Goal: Task Accomplishment & Management: Manage account settings

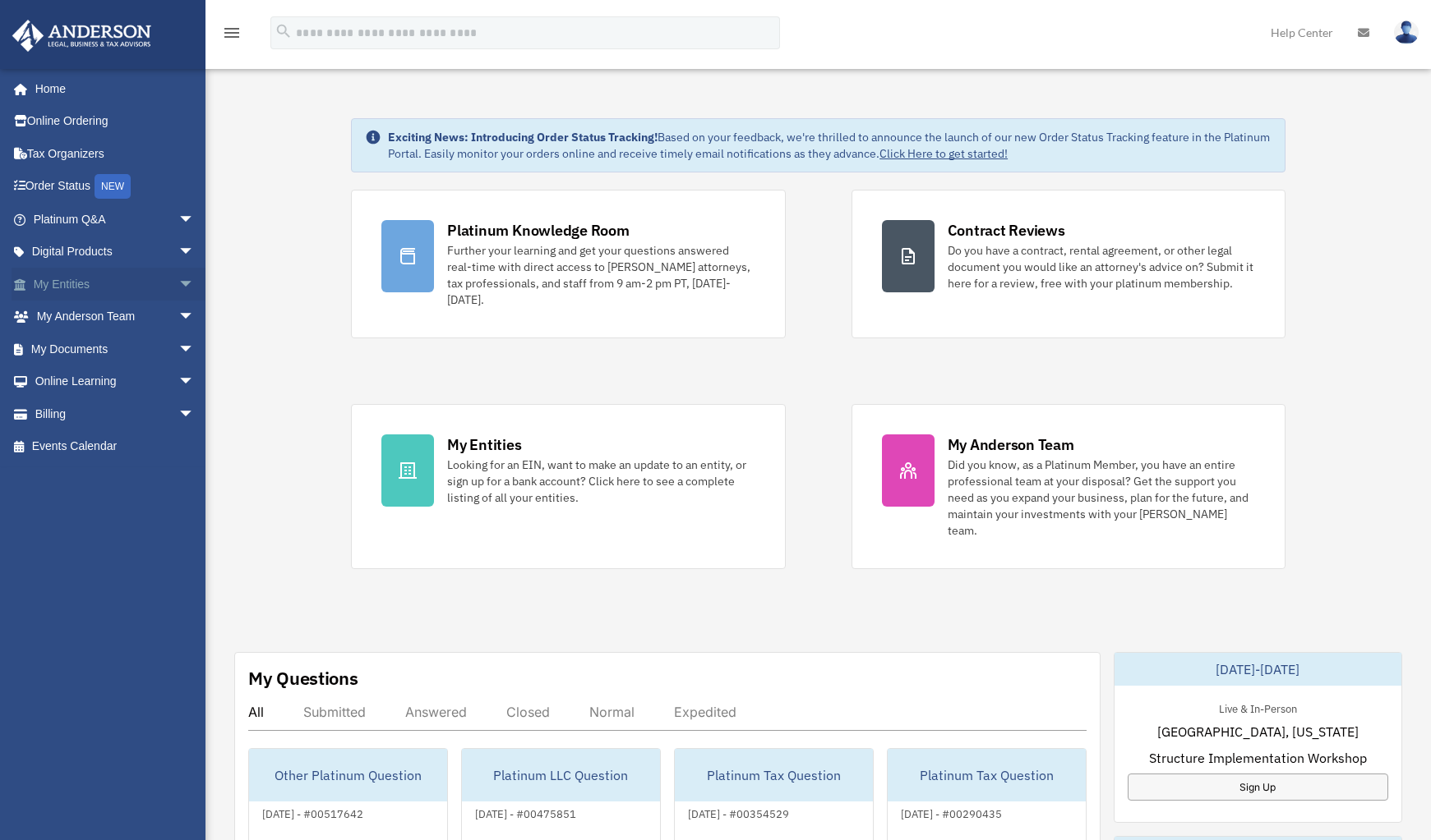
click at [107, 291] on link "My Entities arrow_drop_down" at bounding box center [115, 284] width 208 height 33
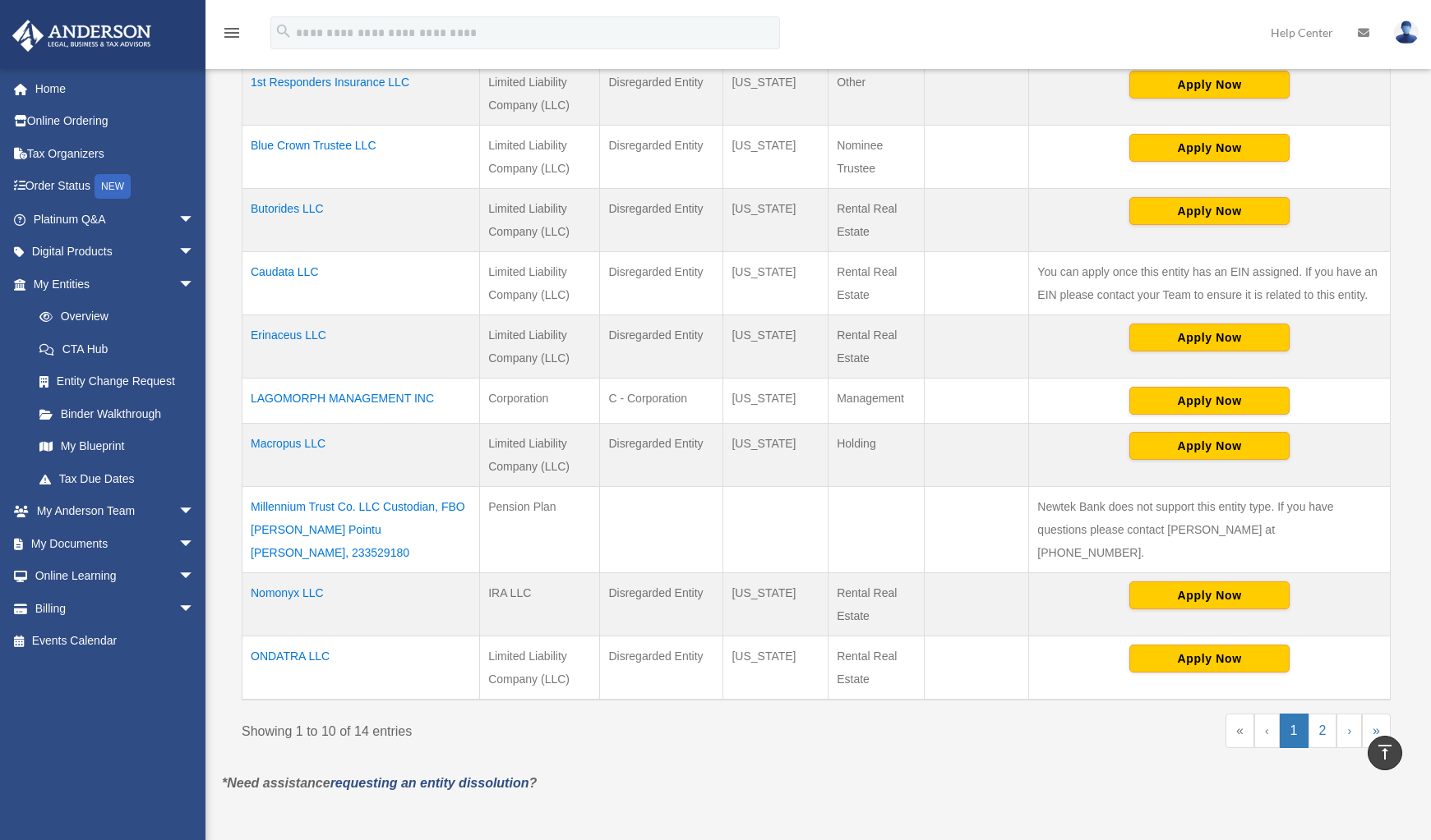
scroll to position [503, 0]
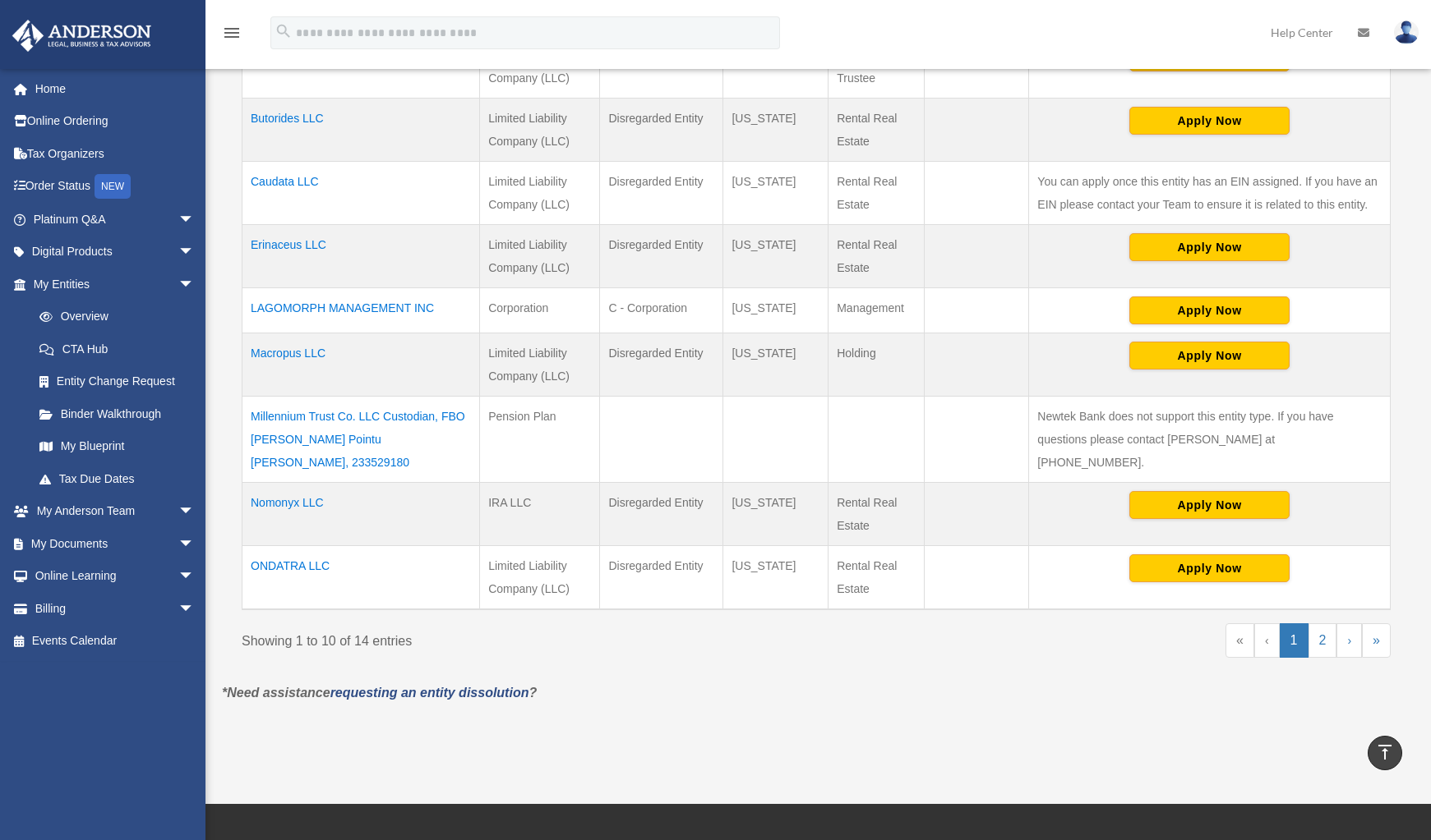
click at [291, 546] on td "ONDATRA LLC" at bounding box center [361, 577] width 237 height 64
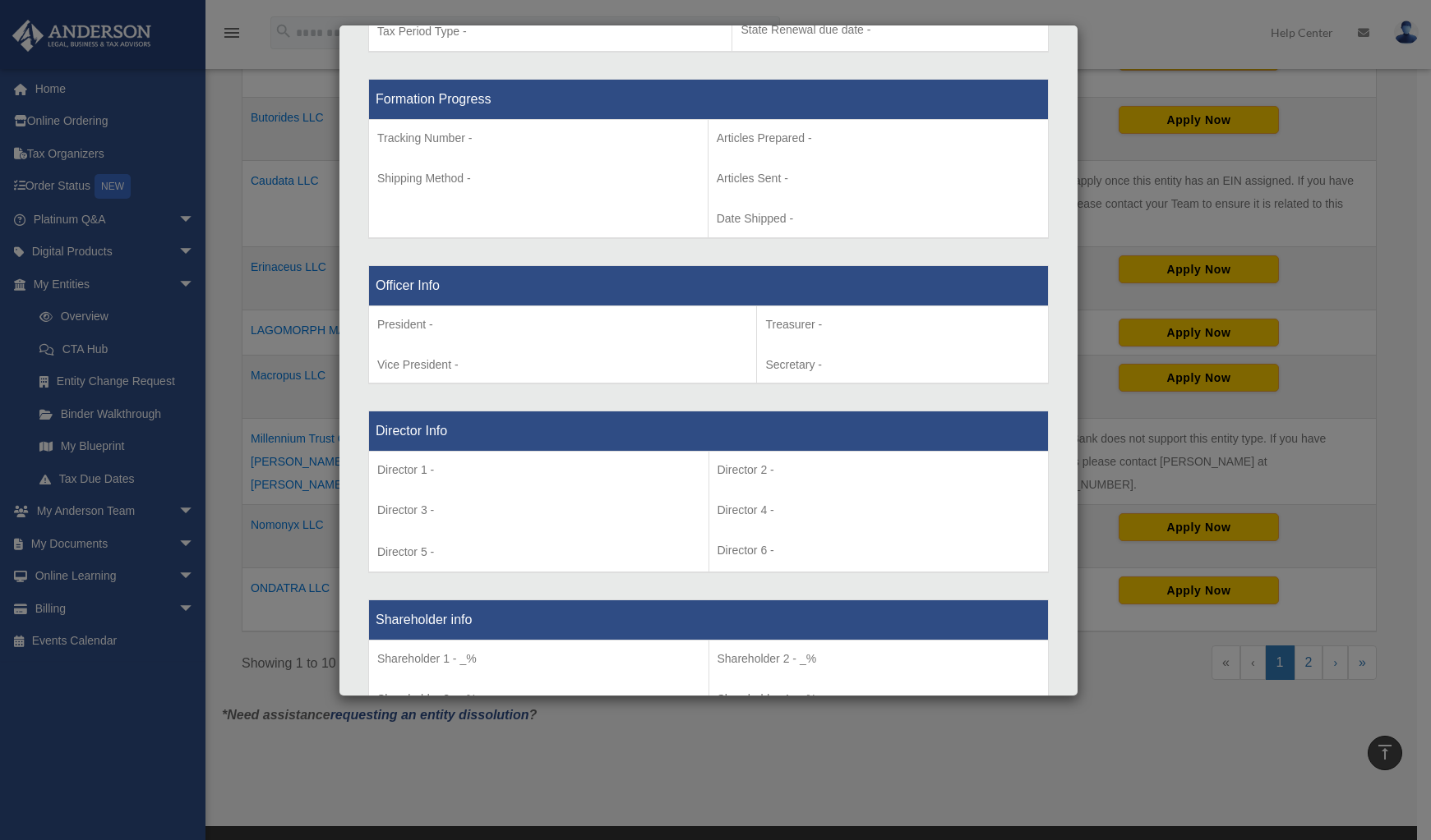
scroll to position [39, 0]
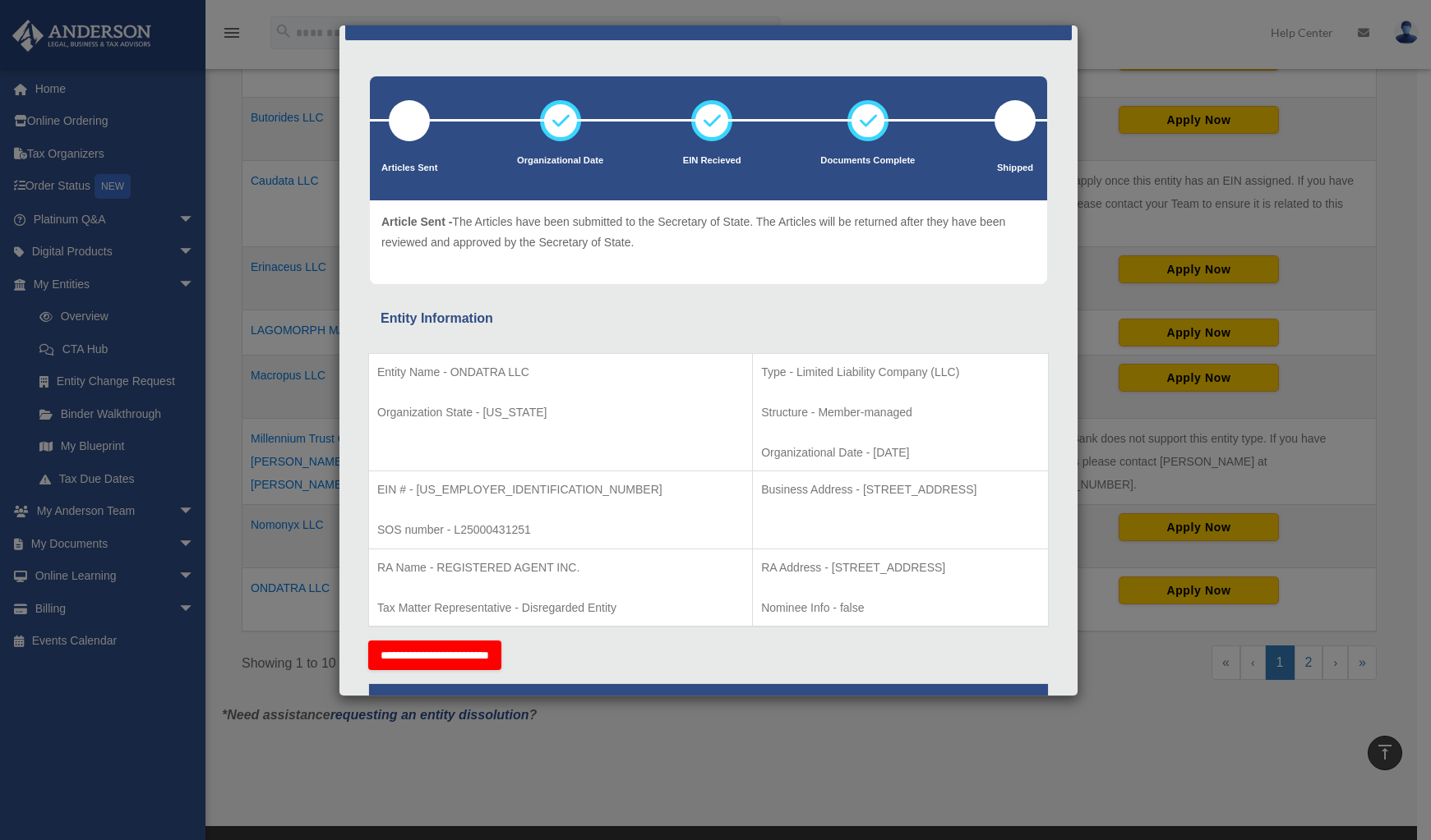
click at [222, 227] on div "Details × Articles Sent Organizational Date" at bounding box center [716, 420] width 1431 height 840
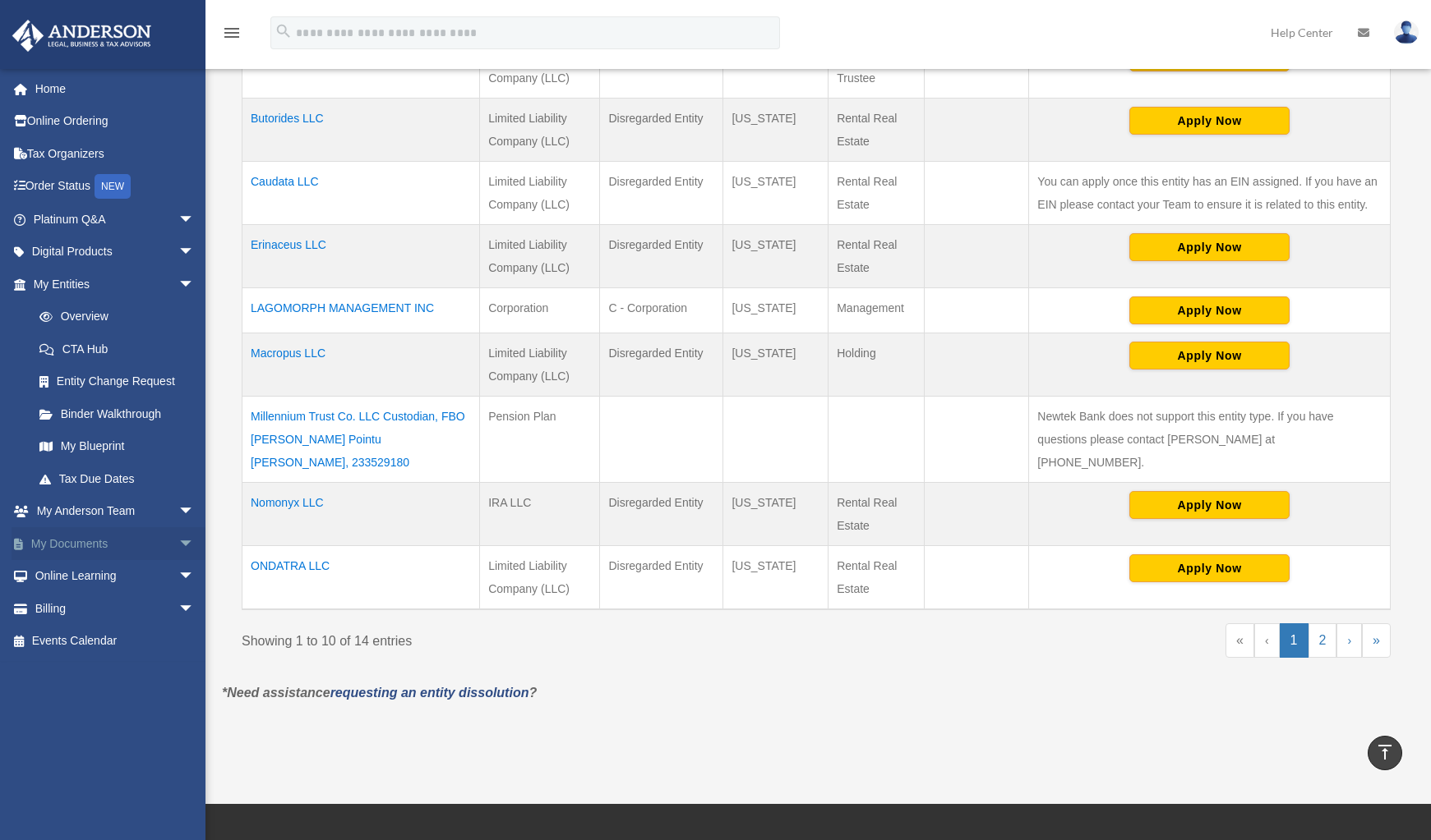
click at [101, 540] on link "My Documents arrow_drop_down" at bounding box center [115, 543] width 208 height 33
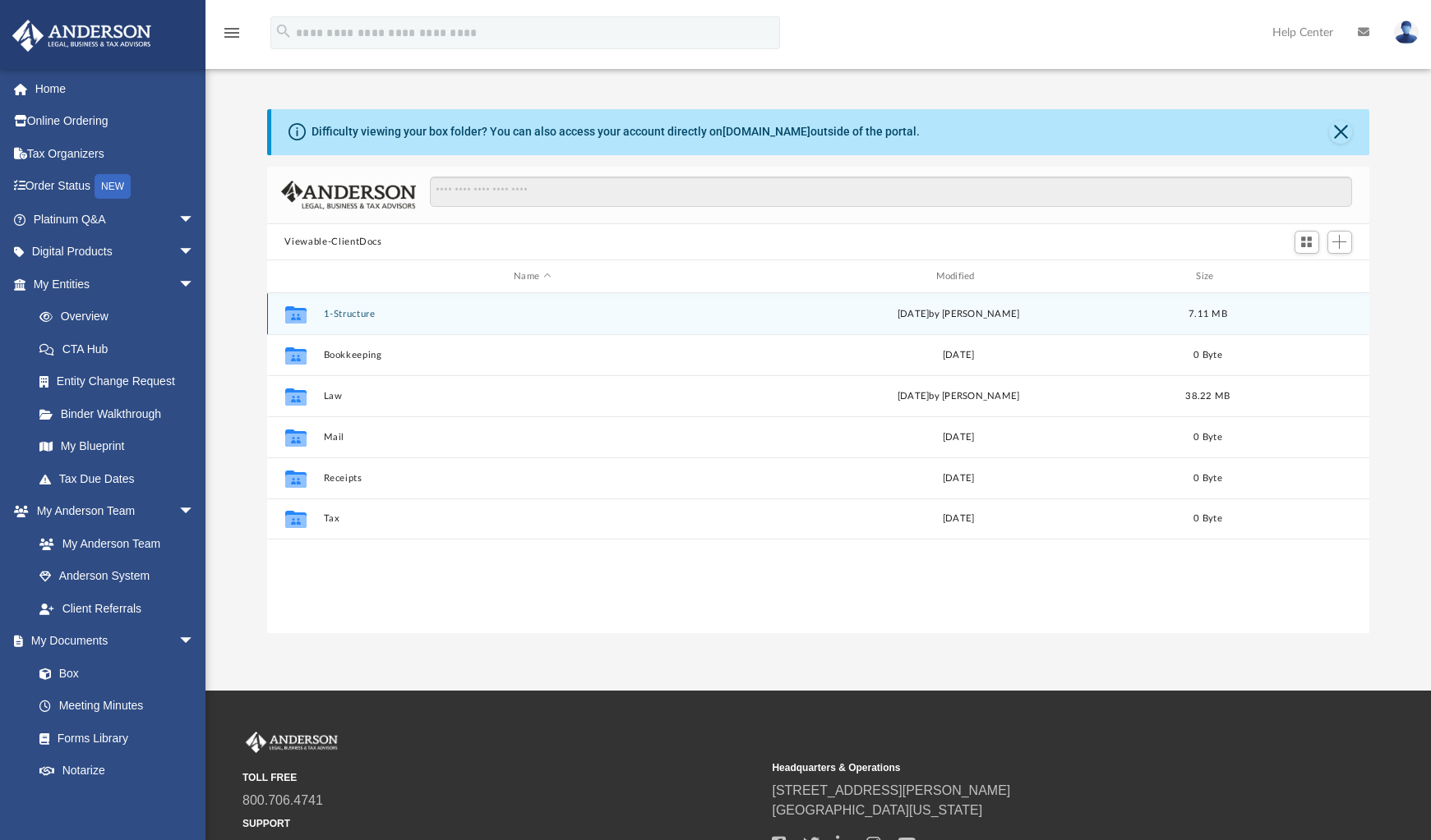
scroll to position [359, 1089]
click at [347, 315] on button "1-Structure" at bounding box center [532, 315] width 418 height 11
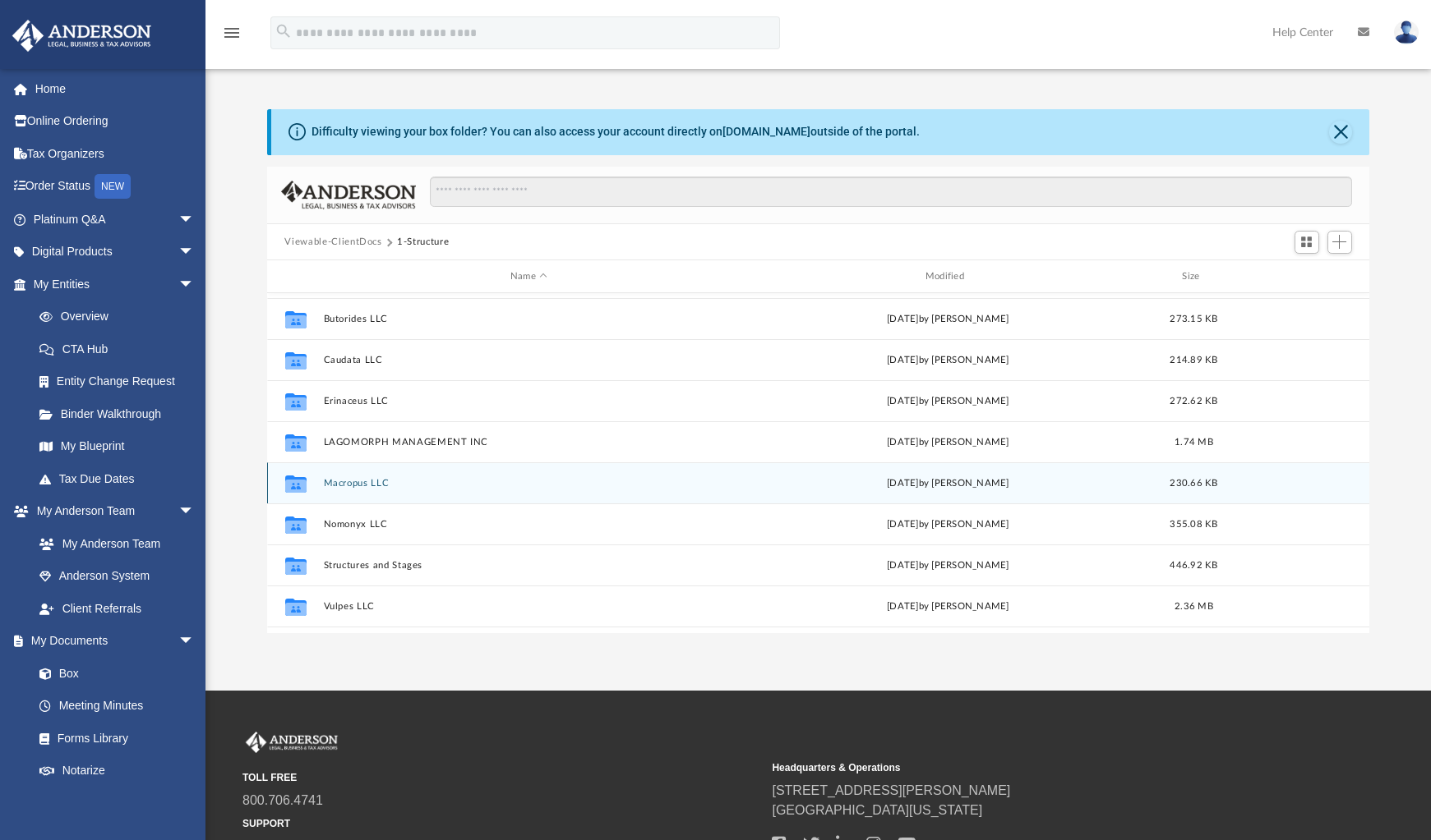
scroll to position [112, 0]
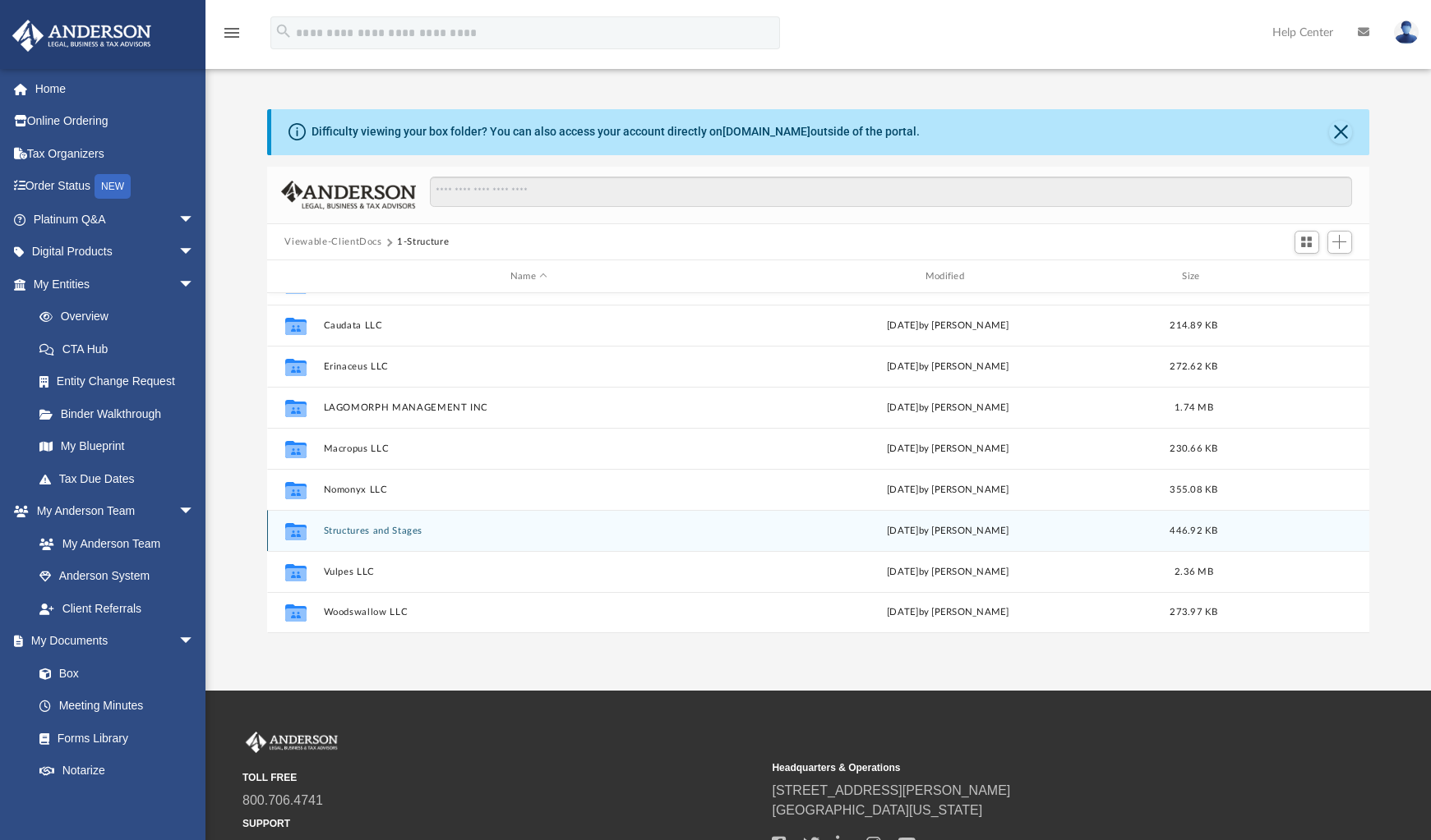
click at [369, 528] on button "Structures and Stages" at bounding box center [528, 531] width 411 height 11
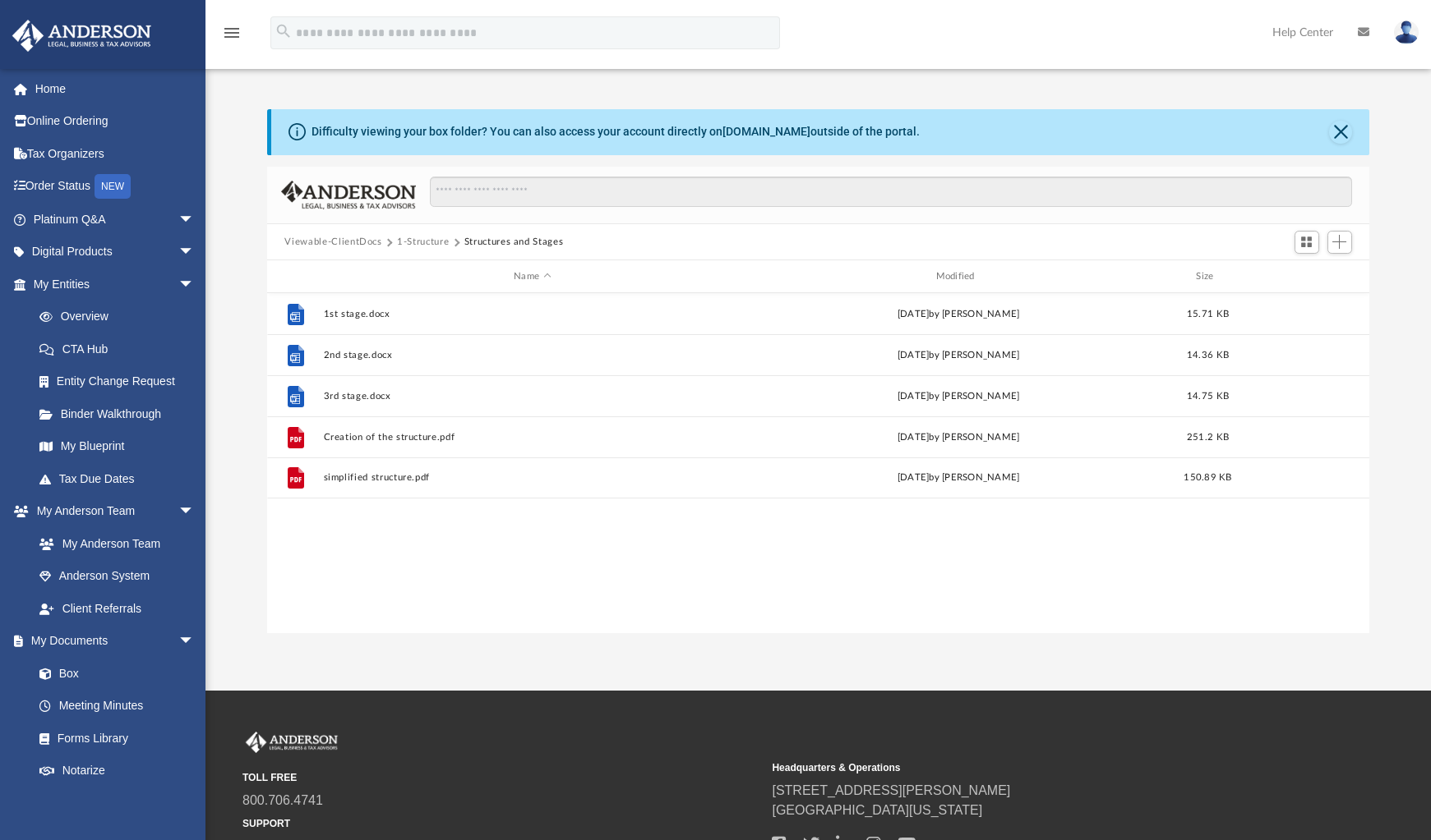
scroll to position [0, 0]
click at [1344, 131] on button "Close" at bounding box center [1340, 132] width 23 height 23
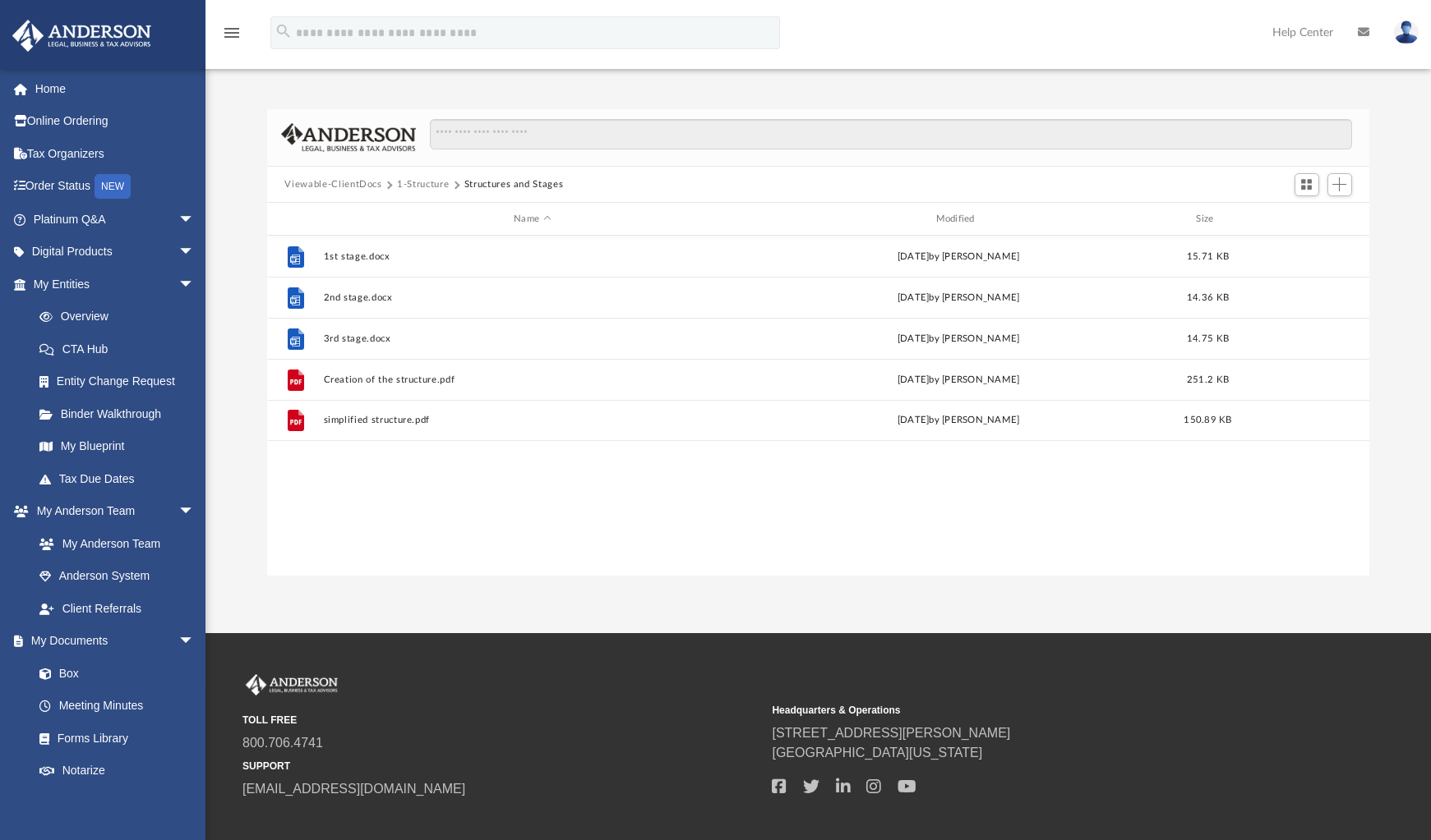
click at [432, 182] on button "1-Structure" at bounding box center [423, 185] width 52 height 15
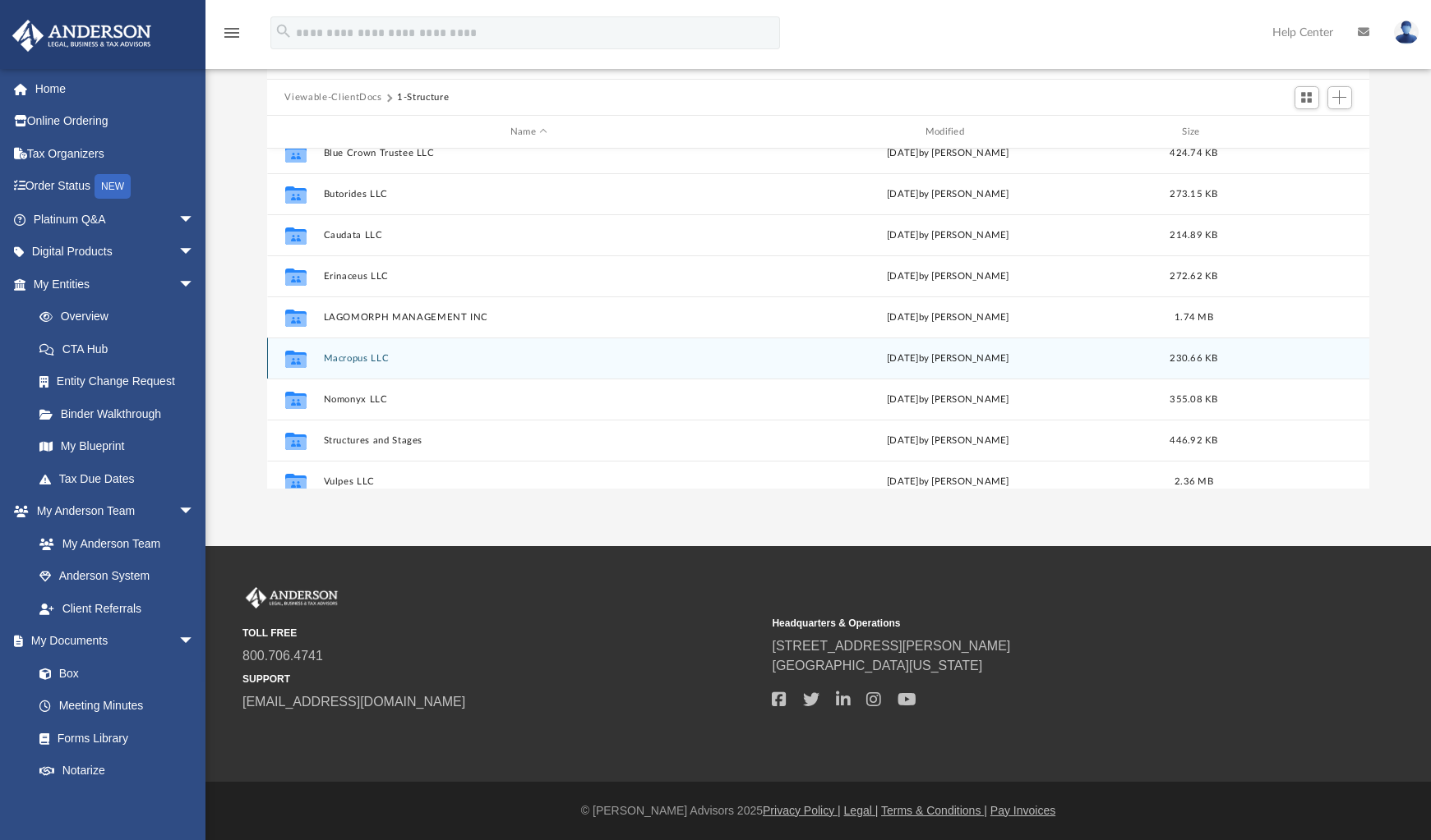
scroll to position [112, 0]
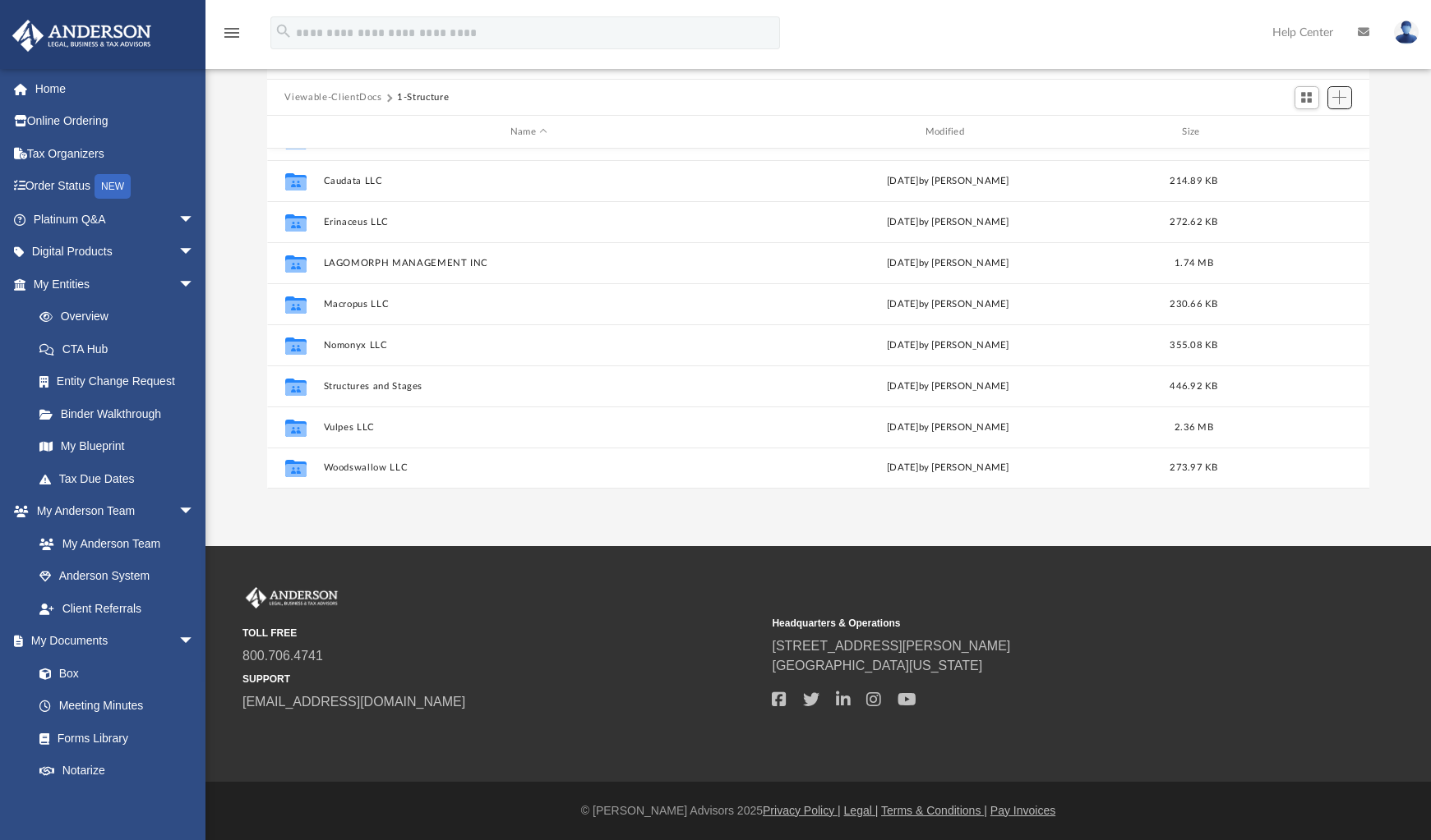
click at [1346, 95] on span "Add" at bounding box center [1339, 98] width 14 height 14
click at [1324, 157] on li "New Folder" at bounding box center [1317, 156] width 53 height 18
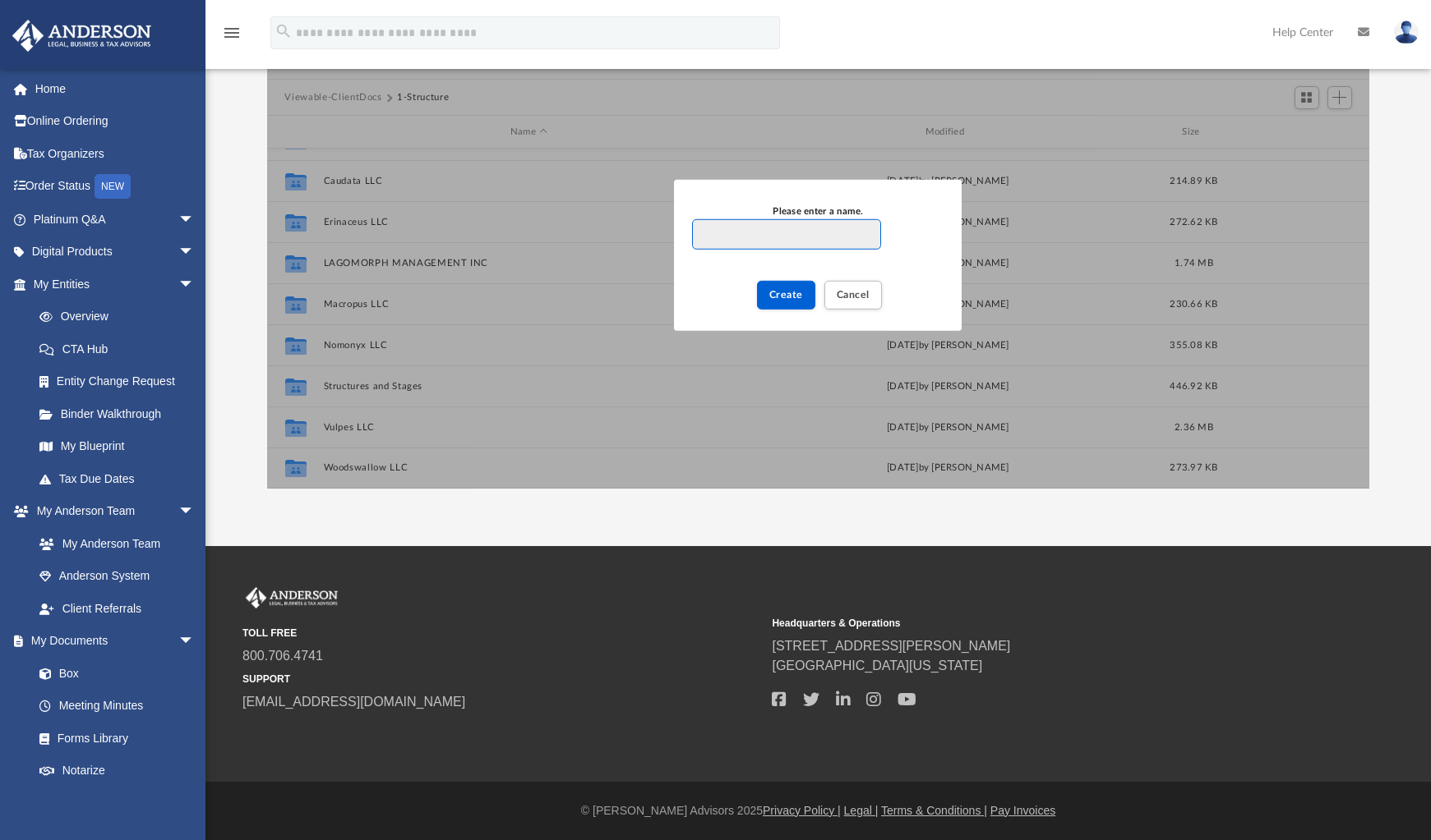
click at [739, 233] on input "Please enter a name." at bounding box center [786, 235] width 188 height 32
type input "**********"
click at [796, 301] on button "Create" at bounding box center [786, 295] width 58 height 29
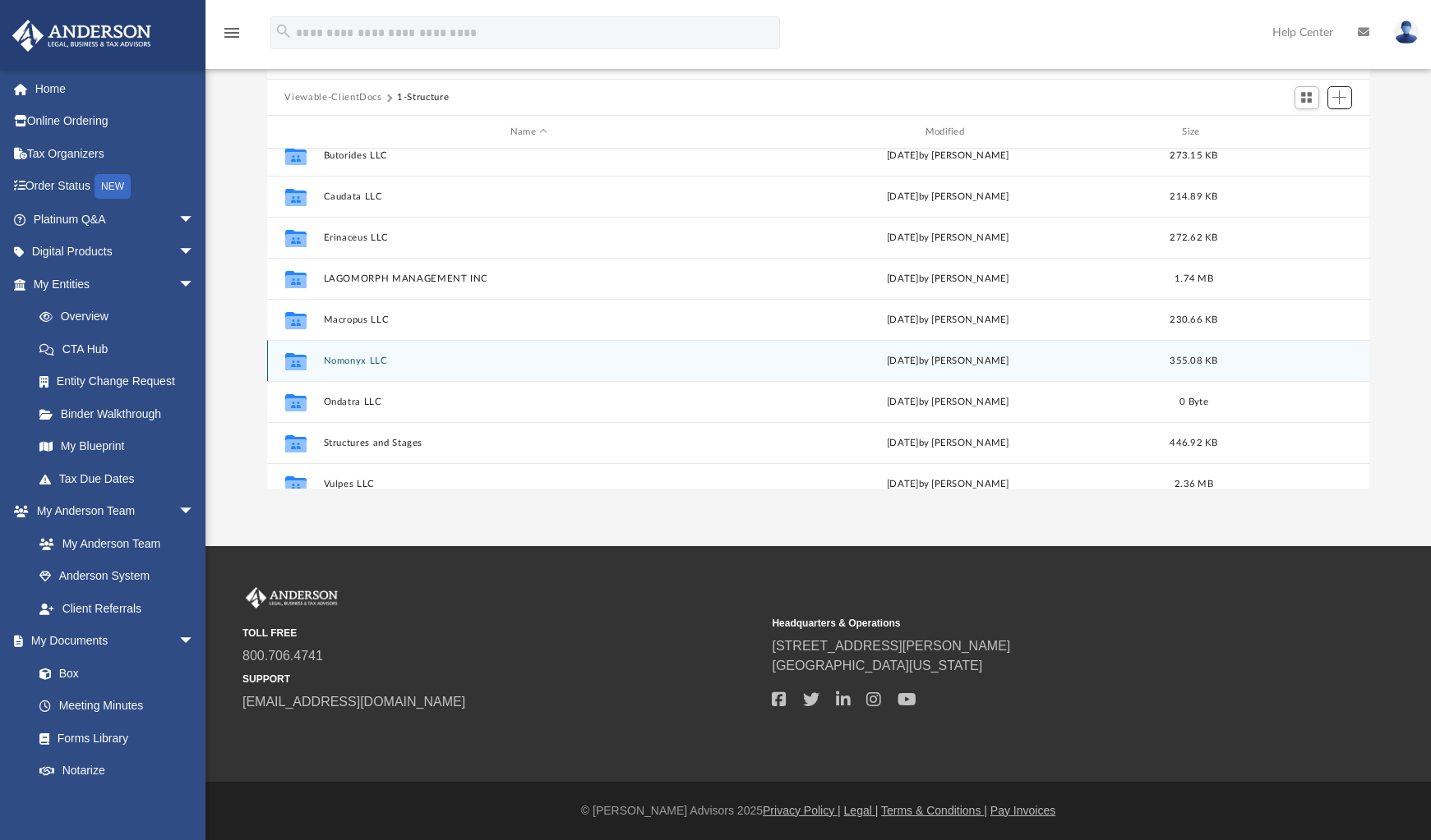
scroll to position [153, 0]
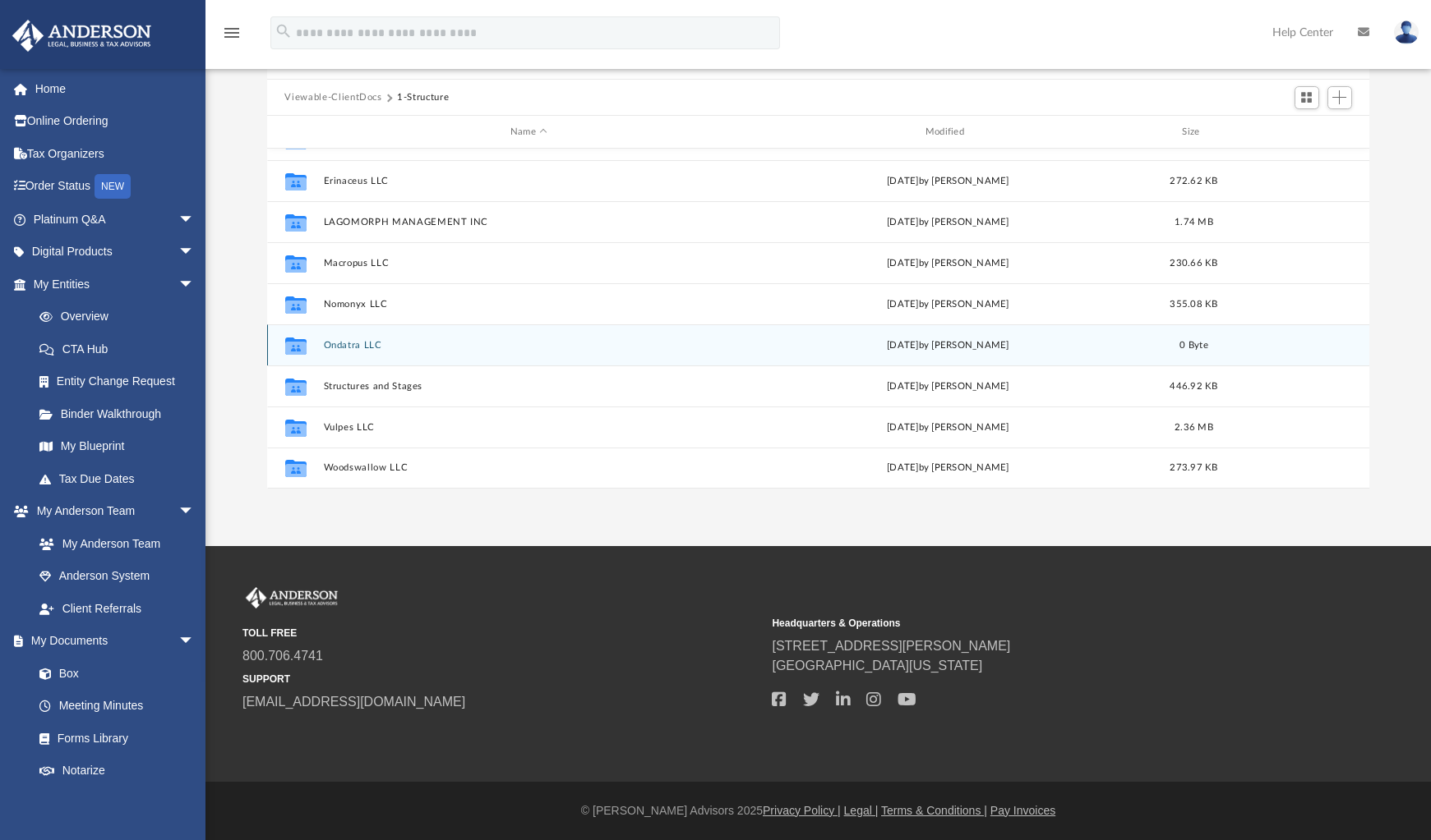
click at [296, 343] on icon "grid" at bounding box center [294, 348] width 21 height 13
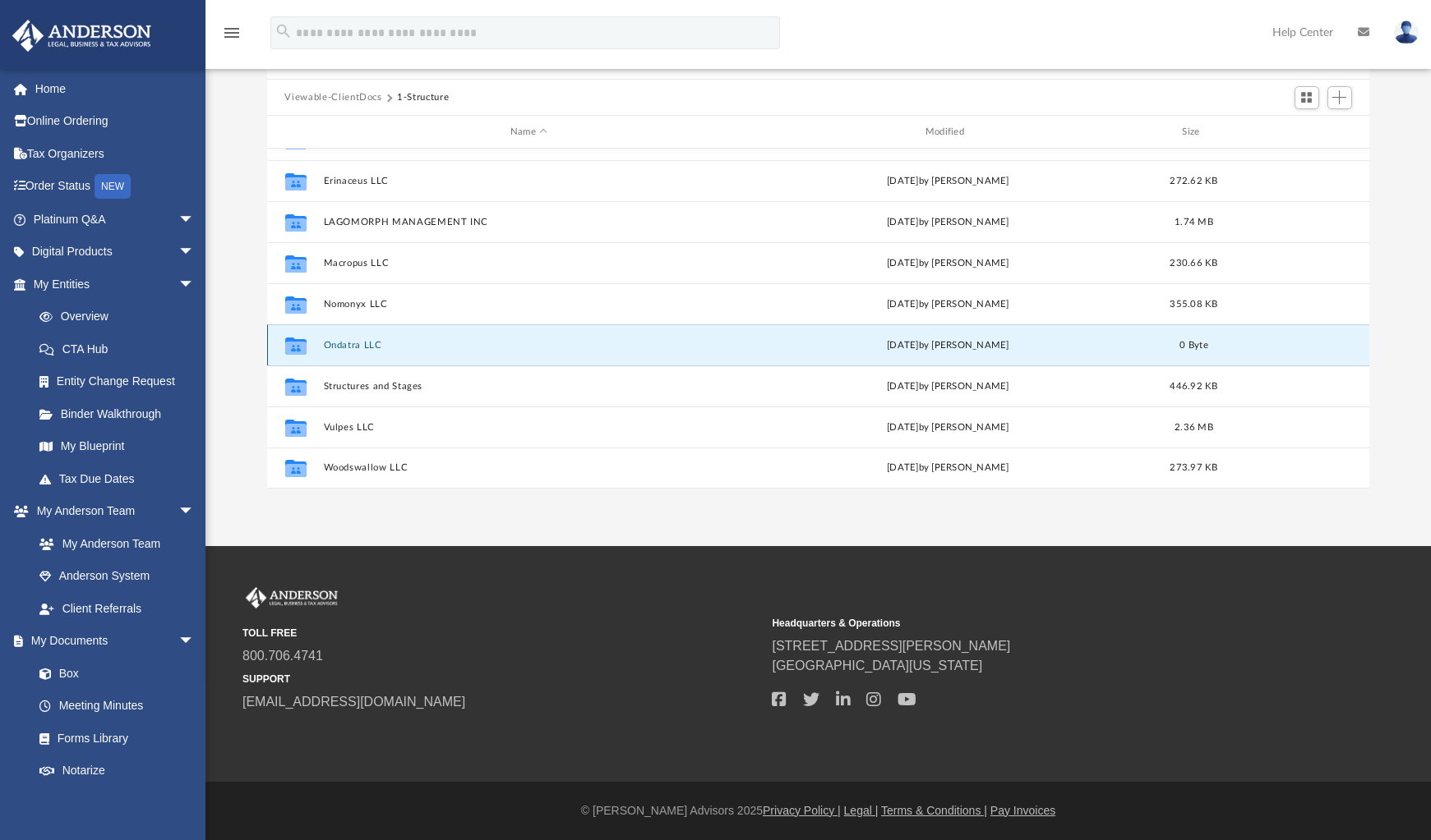
click at [360, 346] on button "Ondatra LLC" at bounding box center [528, 345] width 411 height 11
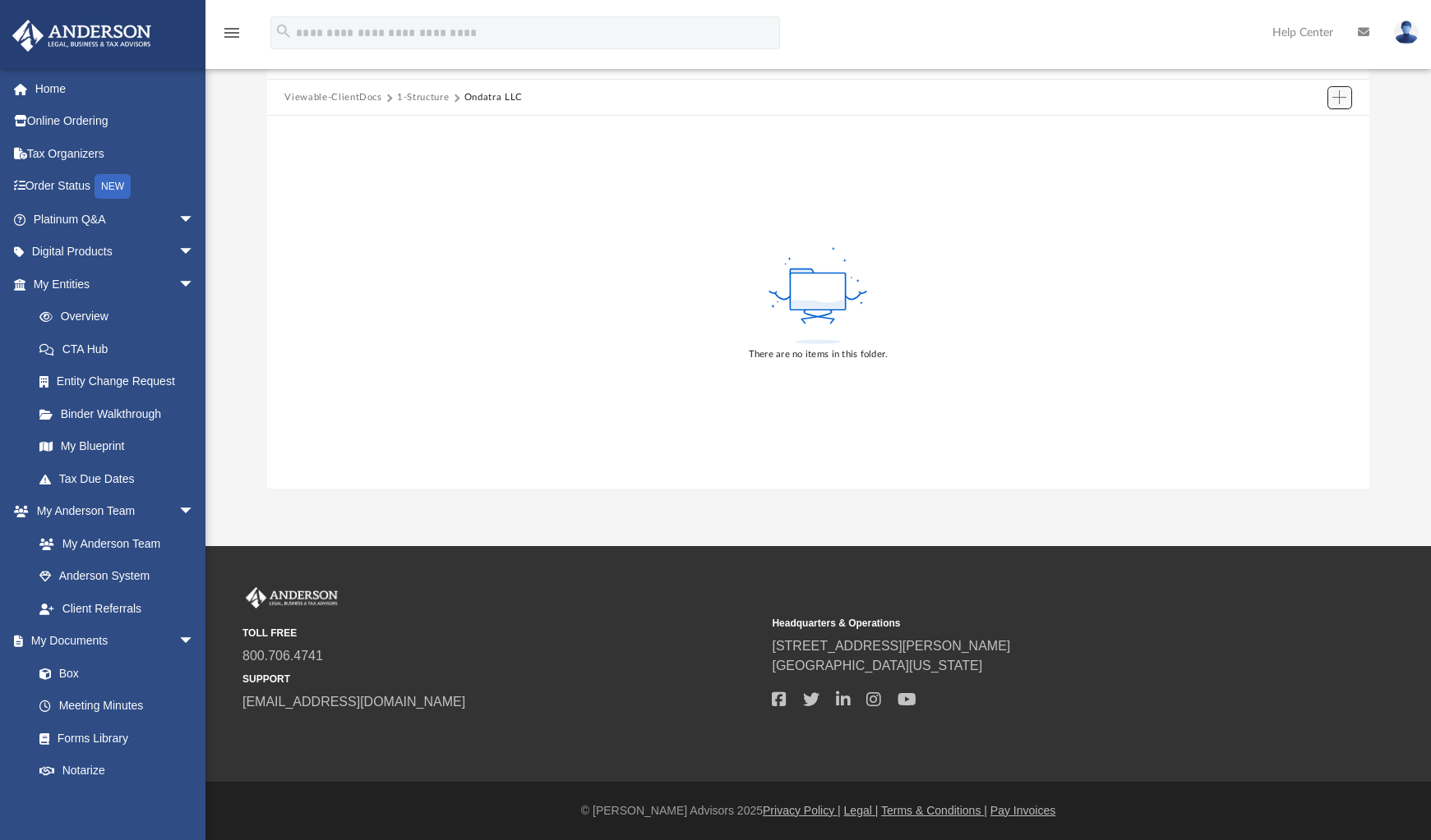
click at [1345, 97] on span "Add" at bounding box center [1339, 98] width 14 height 14
click at [1315, 133] on li "Upload" at bounding box center [1317, 131] width 53 height 18
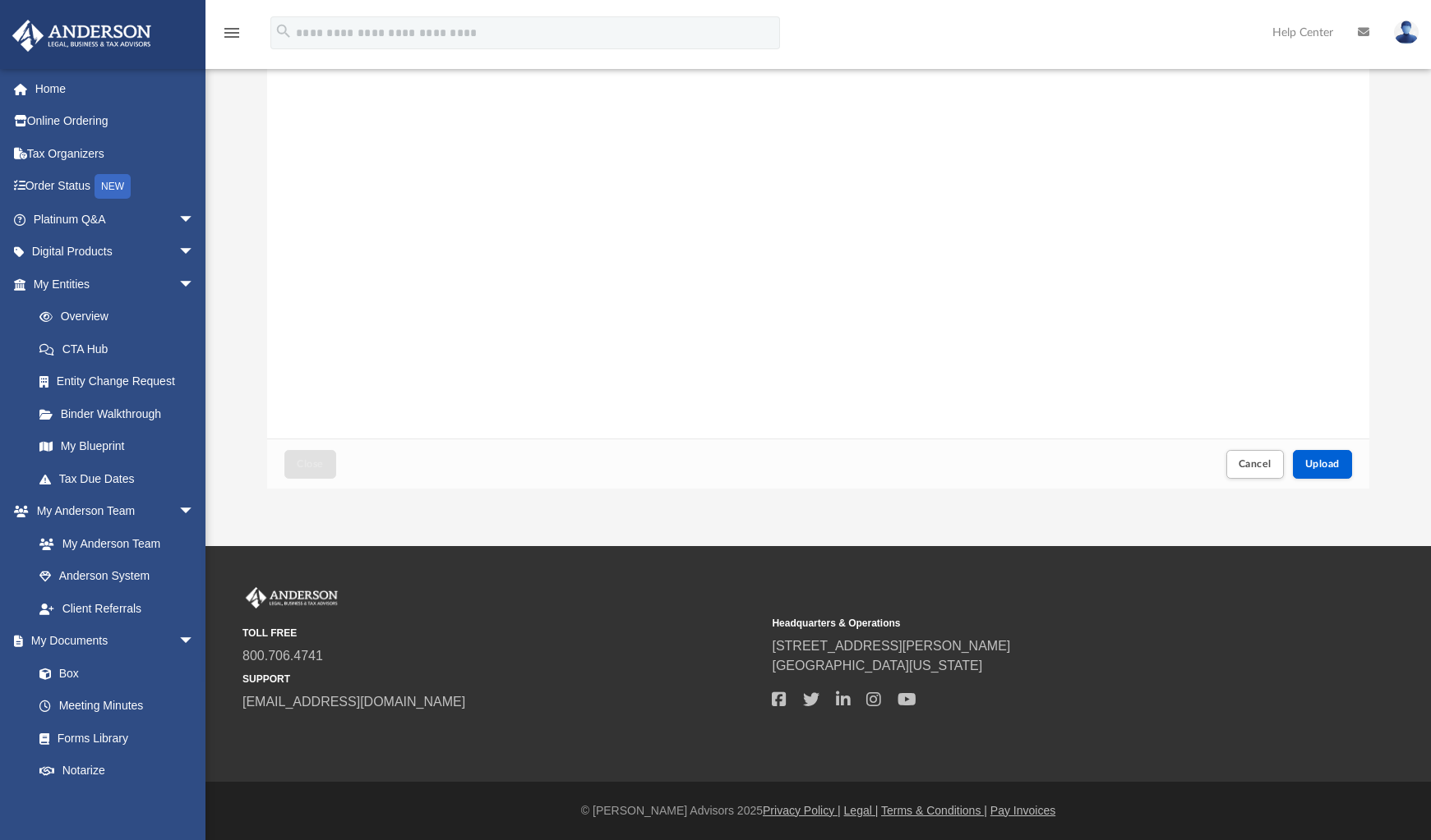
scroll to position [0, 0]
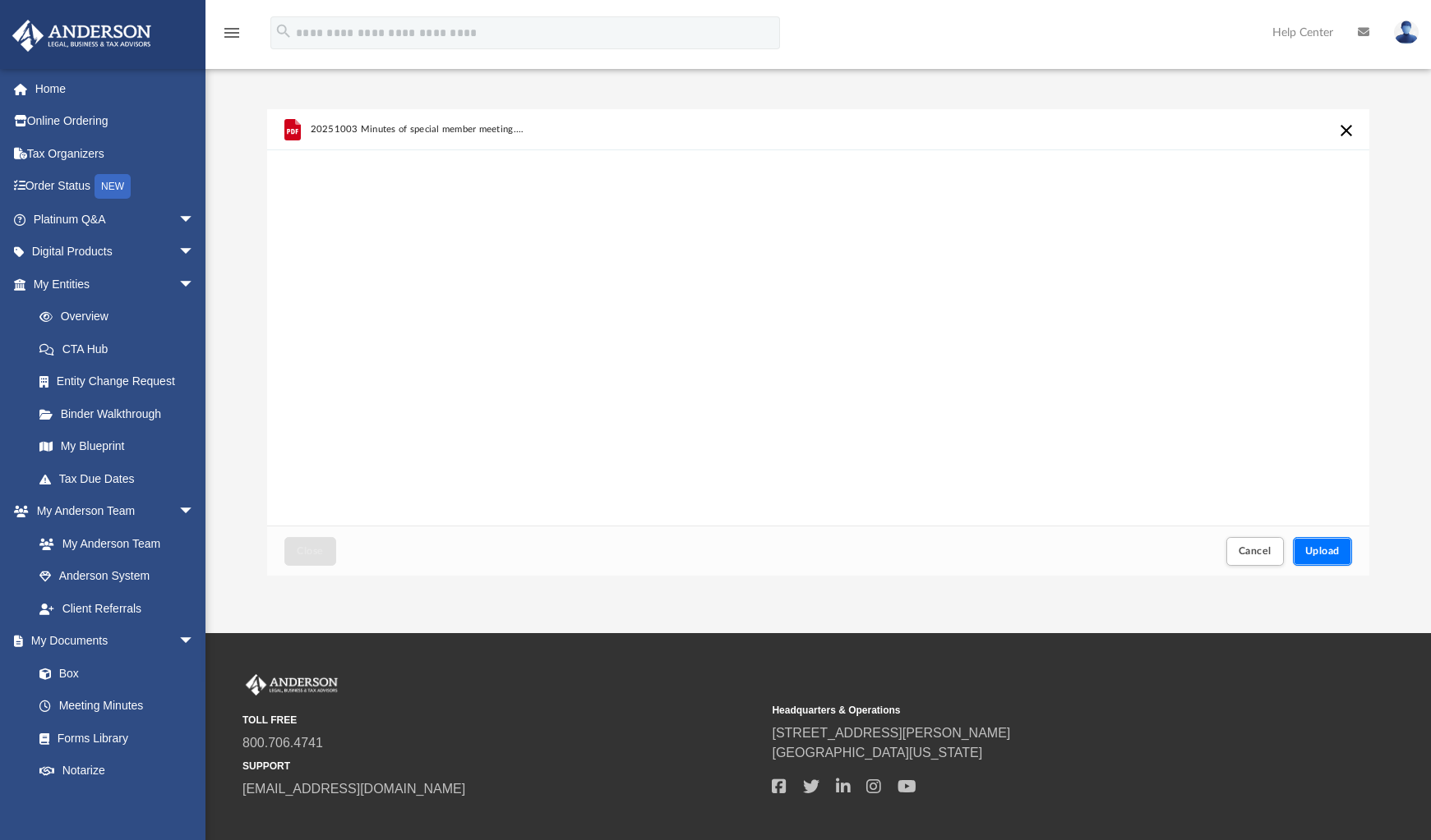
click at [1332, 555] on span "Upload" at bounding box center [1322, 551] width 34 height 10
click at [319, 553] on span "Close" at bounding box center [309, 551] width 26 height 10
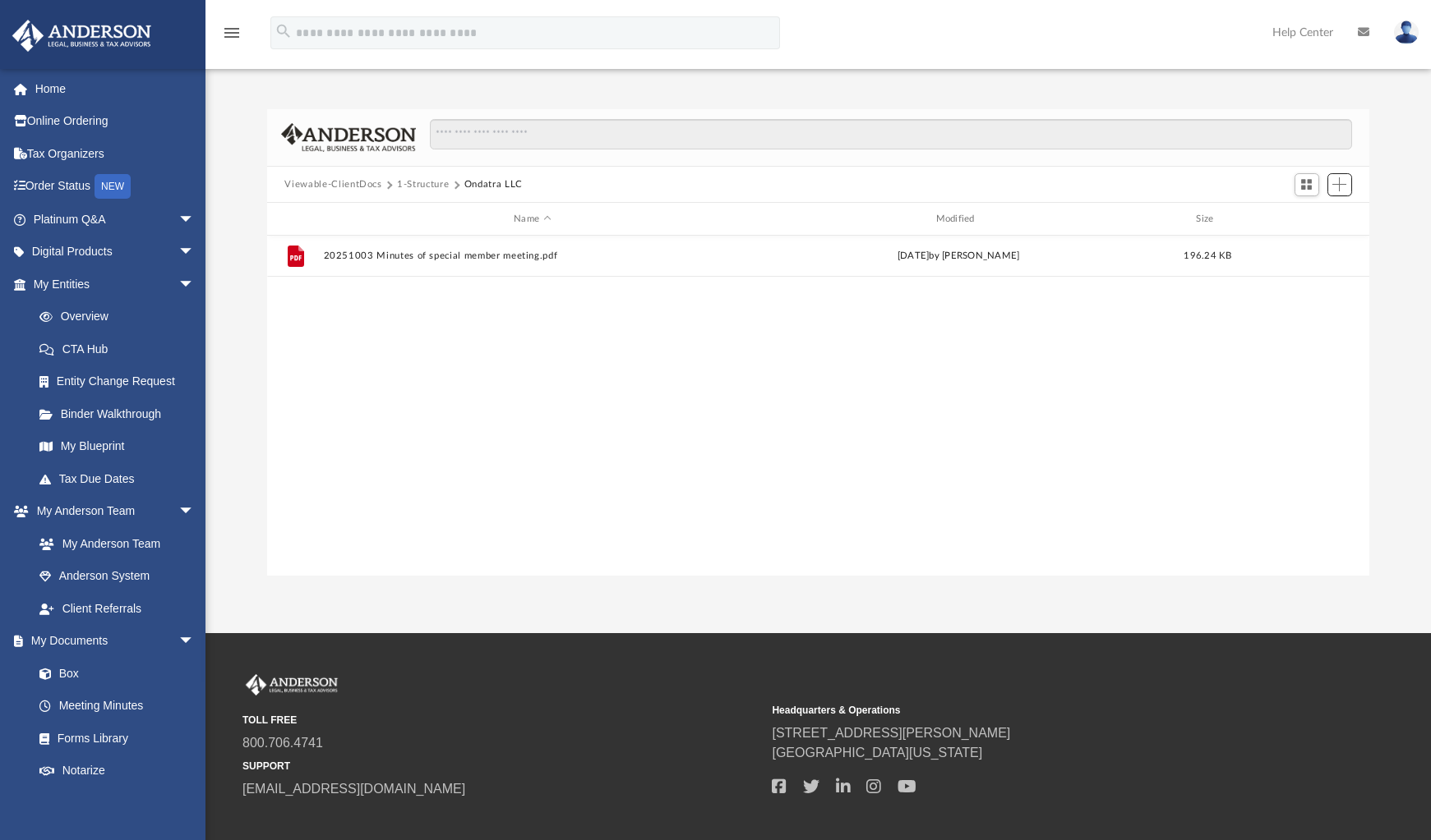
scroll to position [359, 1089]
click at [418, 187] on button "1-Structure" at bounding box center [423, 185] width 52 height 15
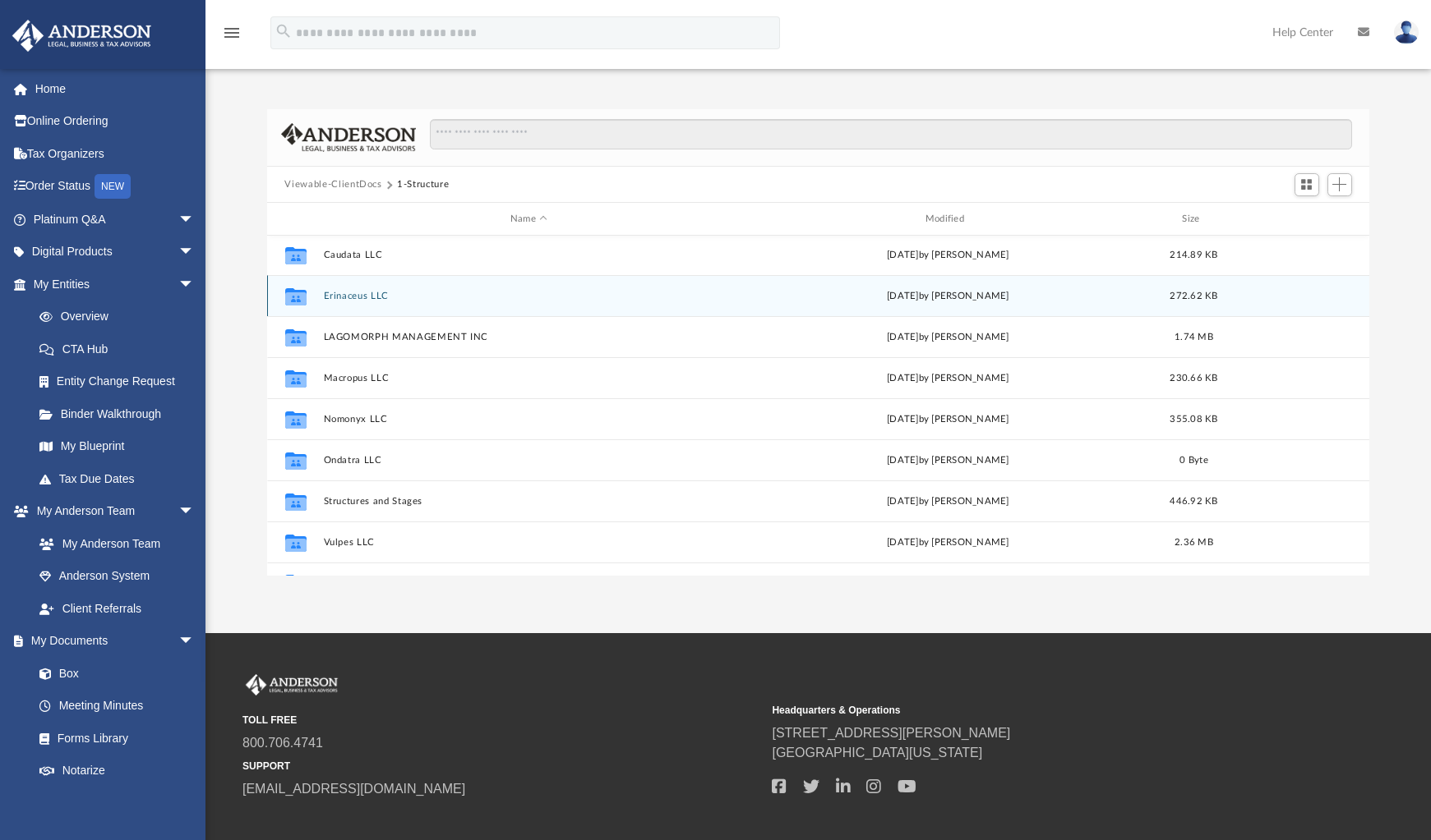
scroll to position [153, 0]
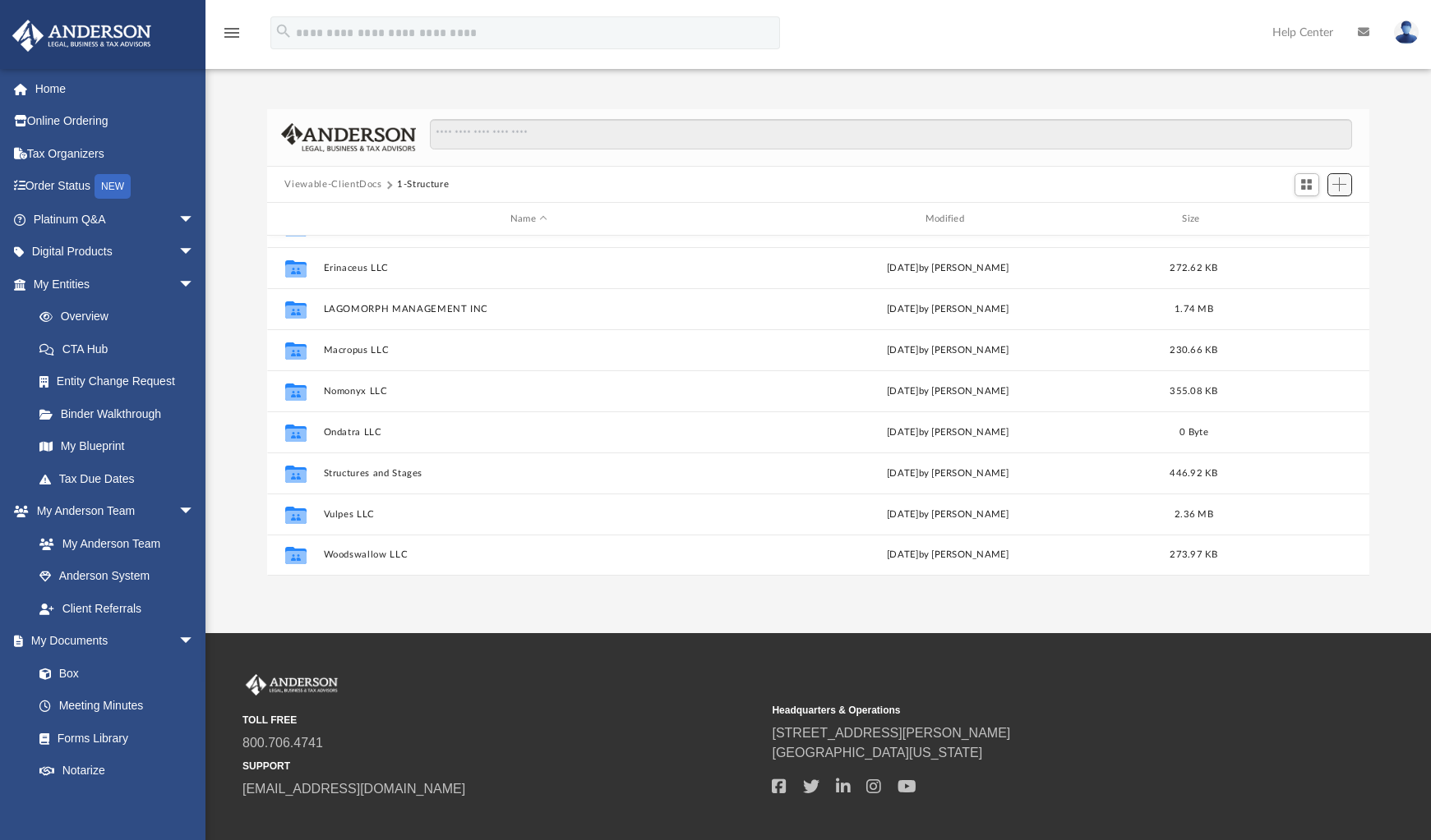
click at [1347, 185] on button "Add" at bounding box center [1340, 185] width 25 height 23
click at [1311, 243] on li "New Folder" at bounding box center [1317, 243] width 53 height 18
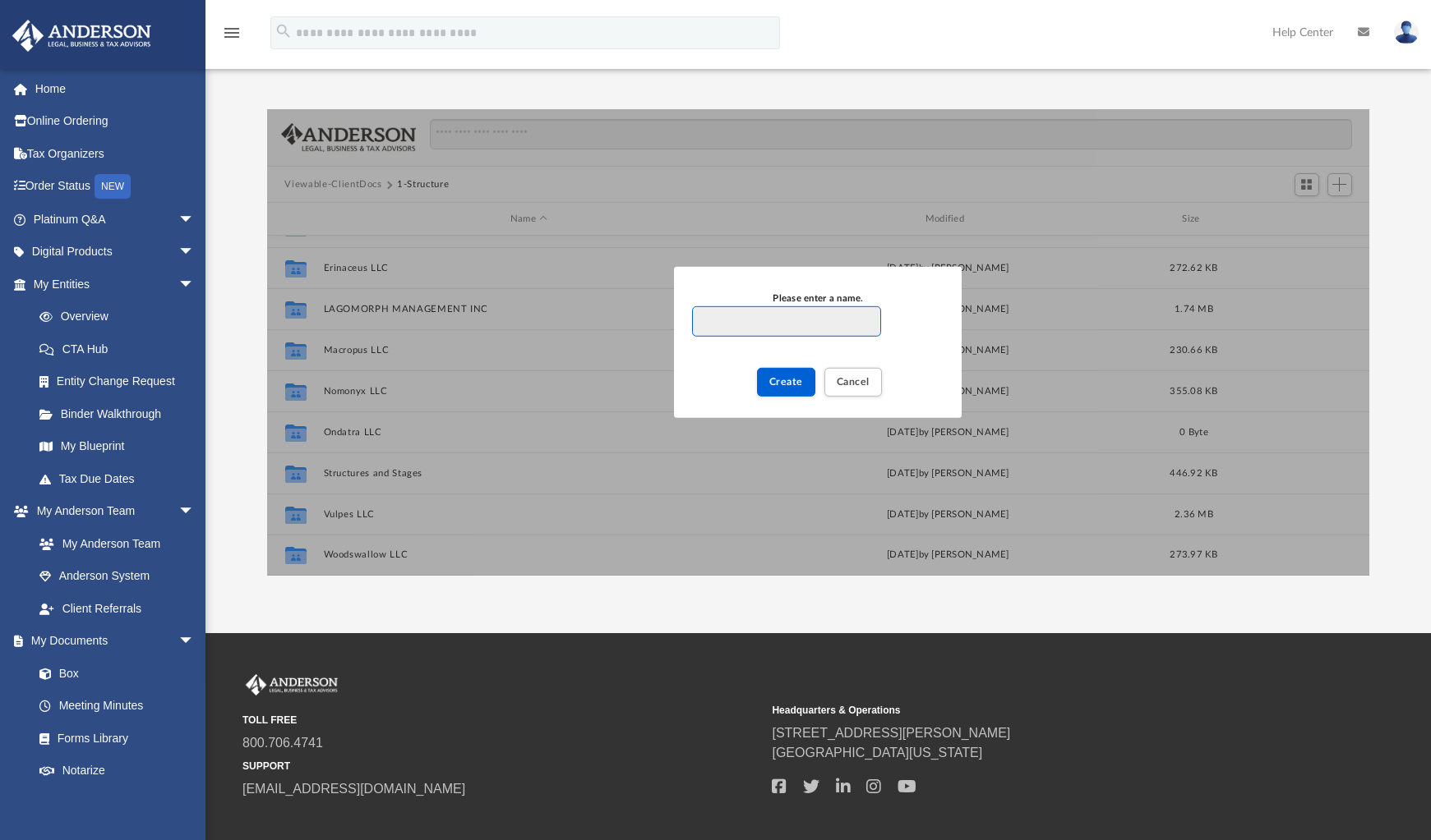
click at [747, 326] on input "Please enter a name." at bounding box center [786, 322] width 188 height 32
type input "**********"
click at [800, 382] on span "Create" at bounding box center [786, 381] width 33 height 10
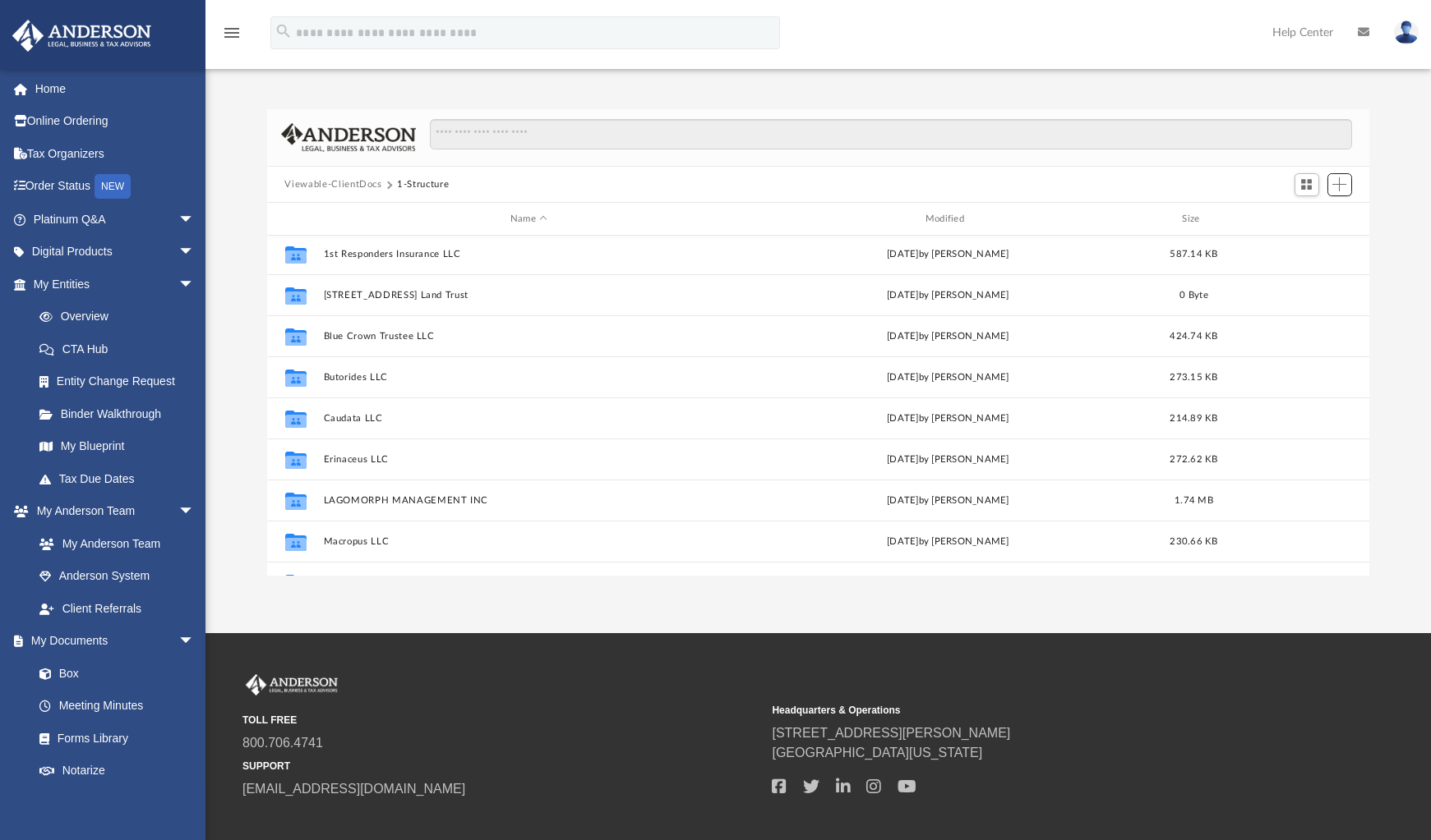
scroll to position [0, 0]
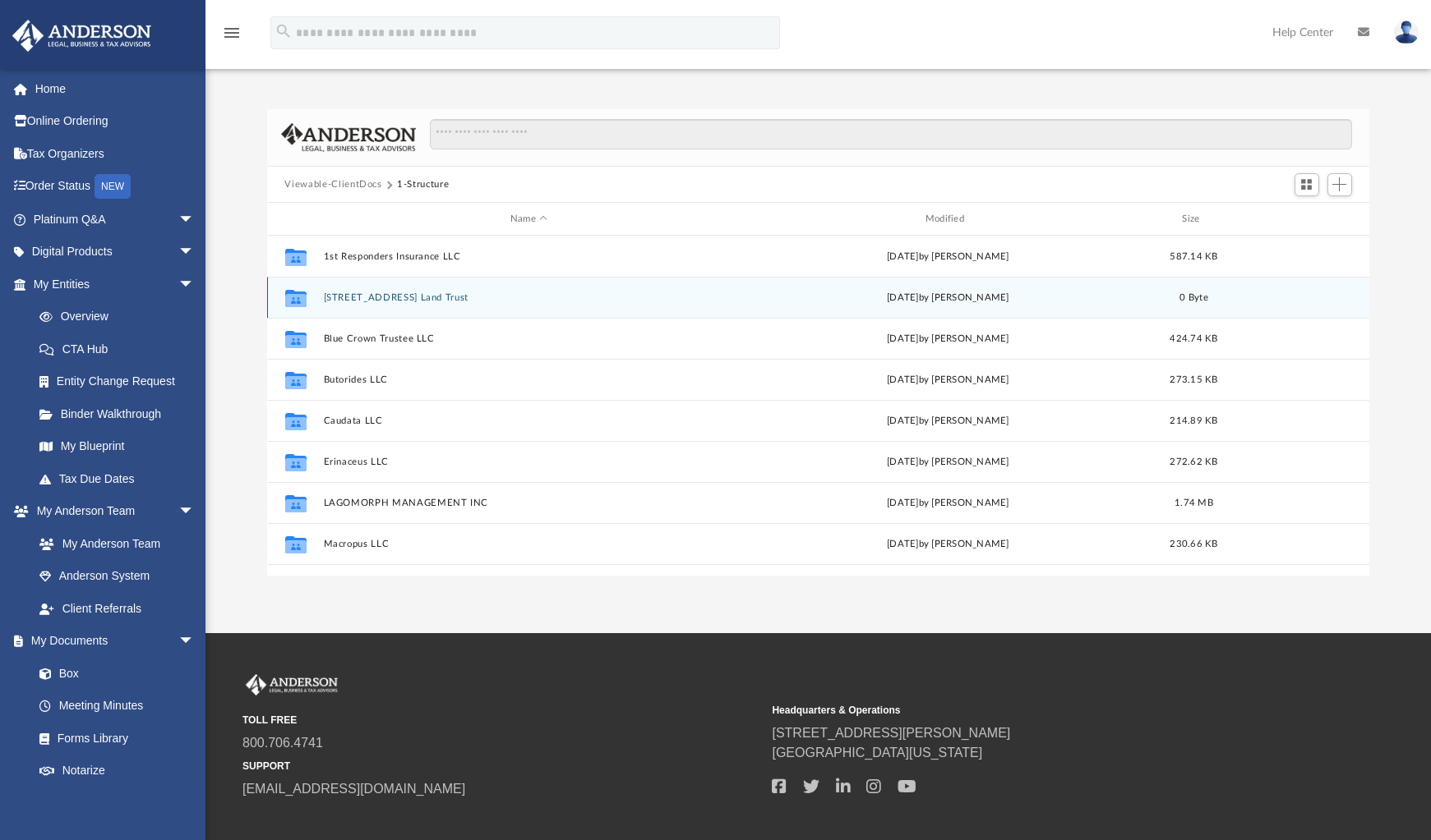
click at [402, 292] on div "Collaborated Folder [STREET_ADDRESS] Land Trust [DATE] by [PERSON_NAME] 0 Byte" at bounding box center [818, 297] width 1103 height 41
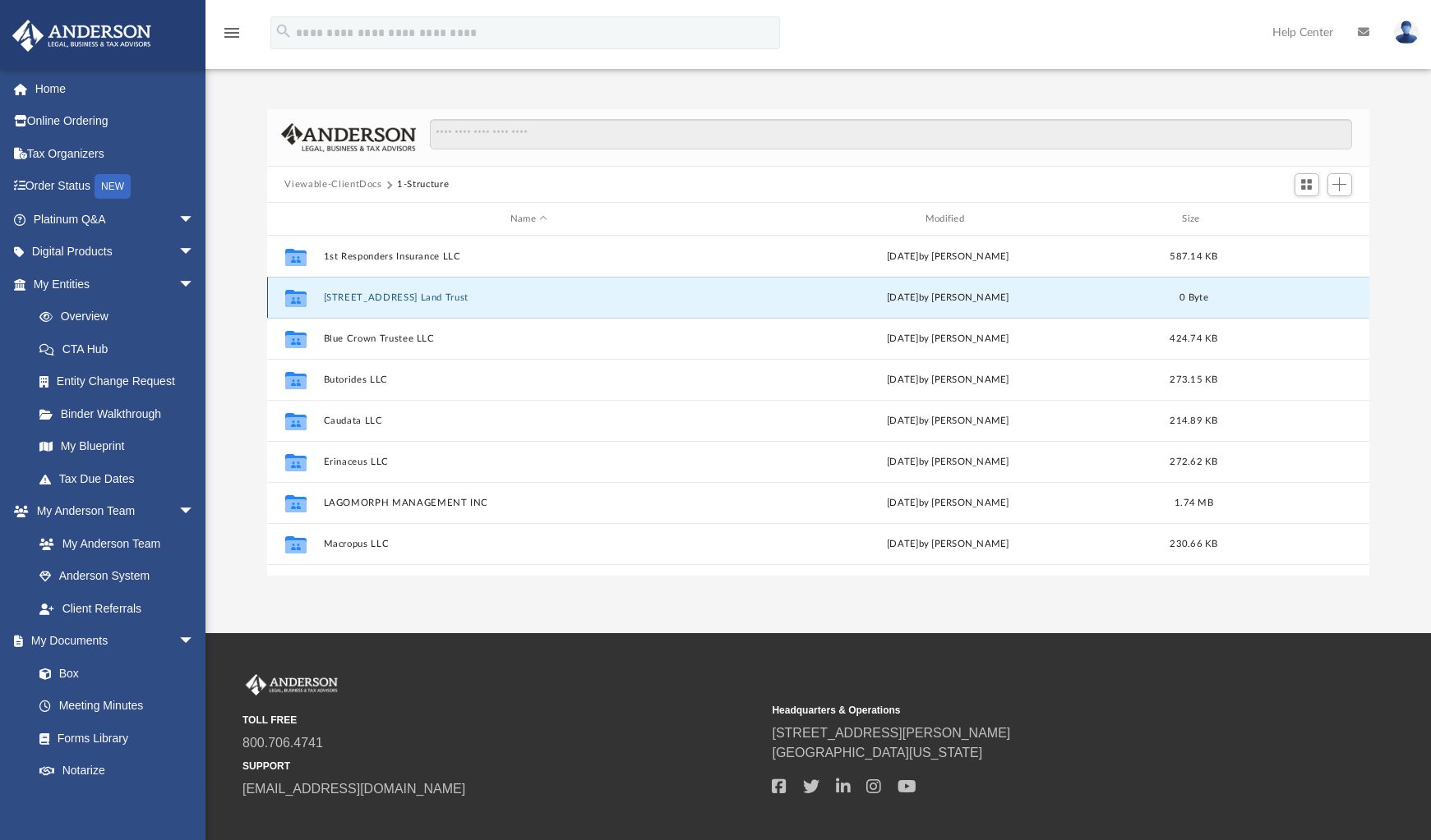
click at [402, 301] on button "[STREET_ADDRESS] Land Trust" at bounding box center [528, 298] width 411 height 11
